Goal: Navigation & Orientation: Find specific page/section

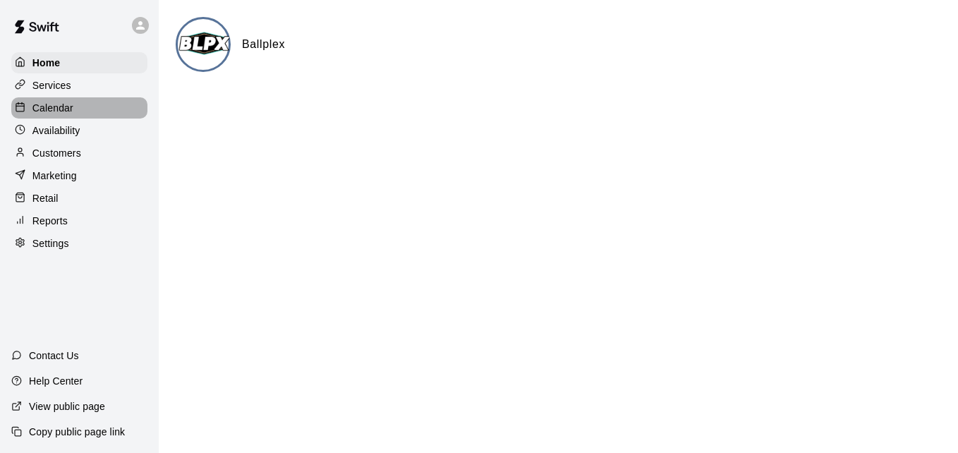
click at [89, 112] on div "Calendar" at bounding box center [79, 107] width 136 height 21
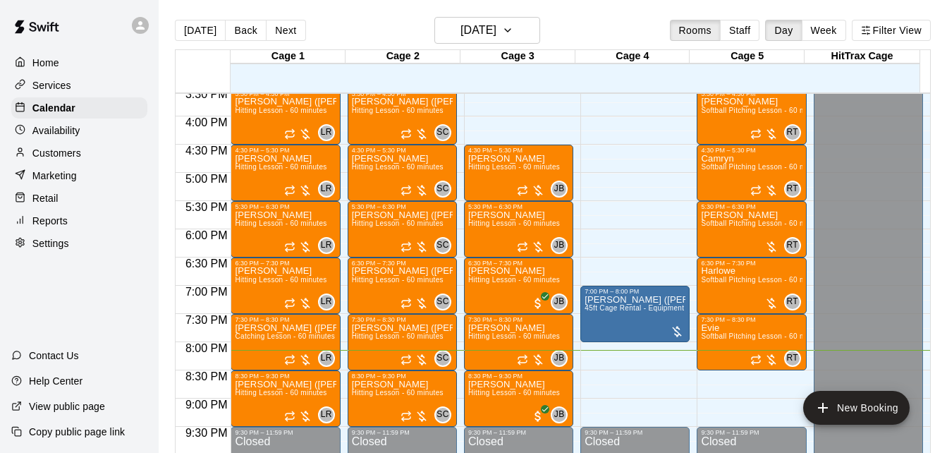
scroll to position [852, 0]
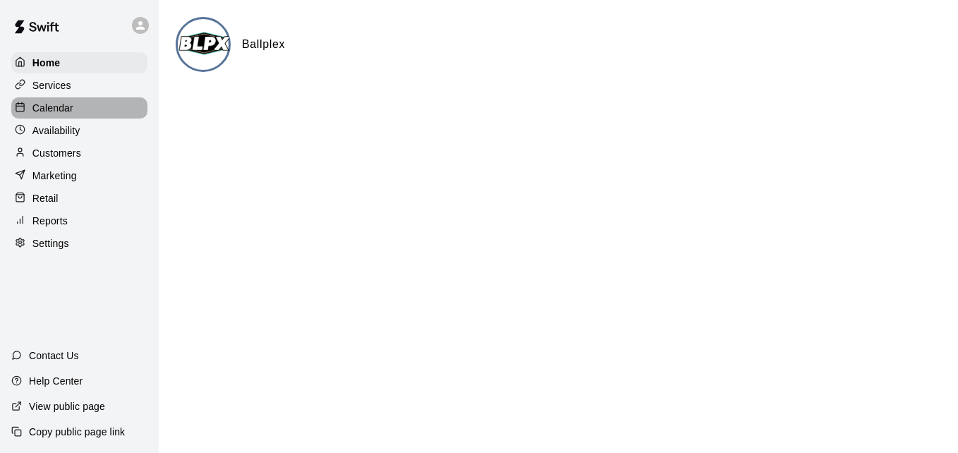
click at [73, 107] on div "Calendar" at bounding box center [79, 107] width 136 height 21
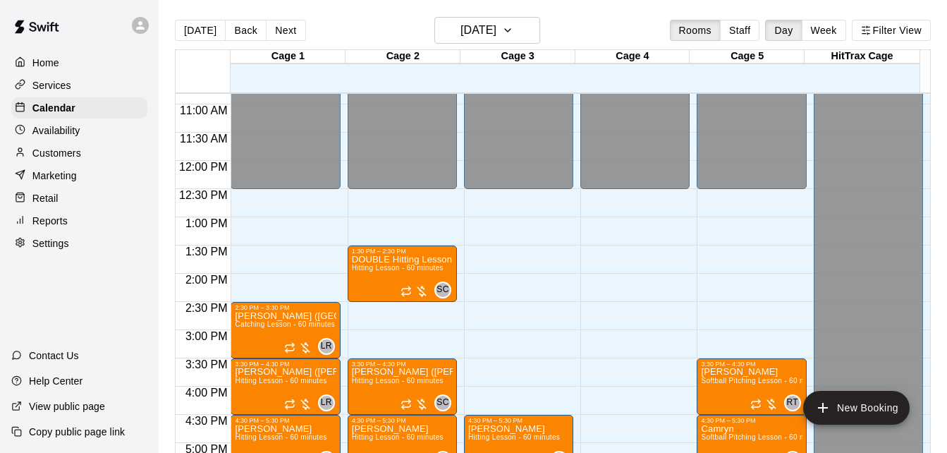
scroll to position [937, 0]
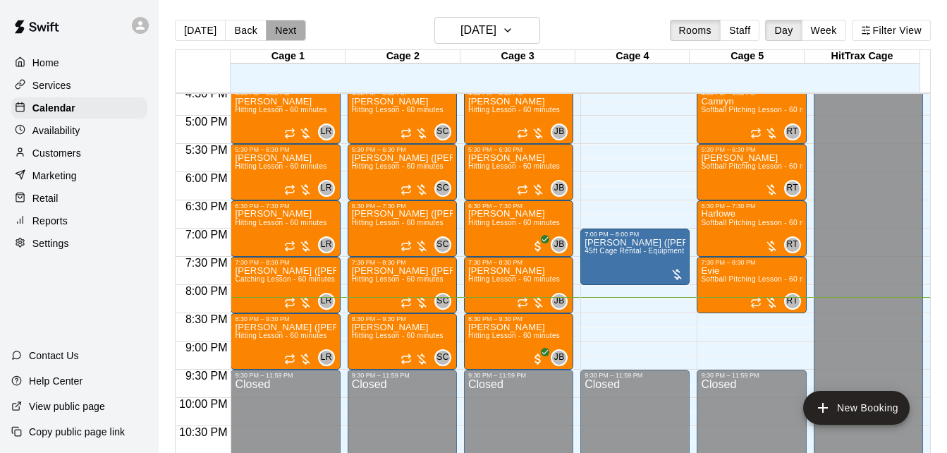
click at [291, 29] on button "Next" at bounding box center [285, 30] width 39 height 21
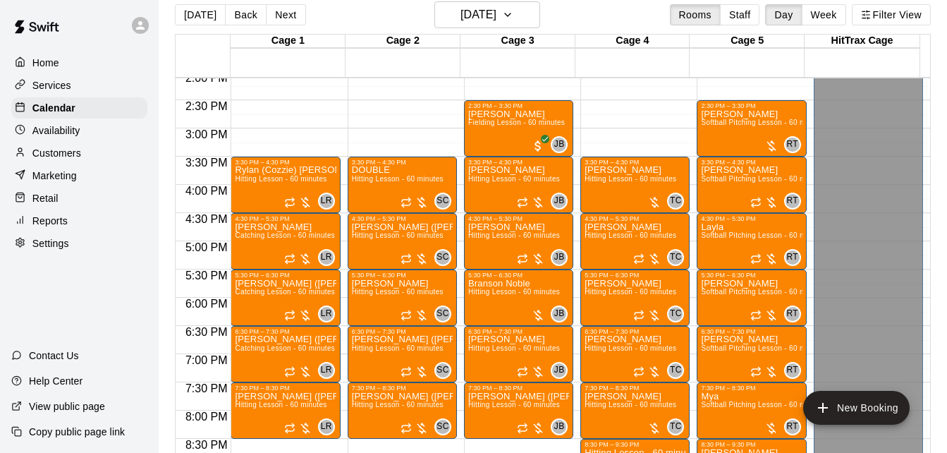
scroll to position [23, 0]
